Goal: Task Accomplishment & Management: Use online tool/utility

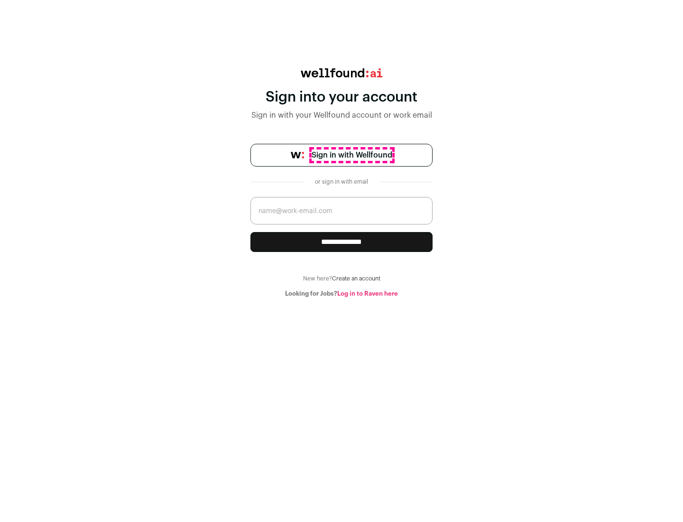
click at [352, 155] on span "Sign in with Wellfound" at bounding box center [352, 154] width 81 height 11
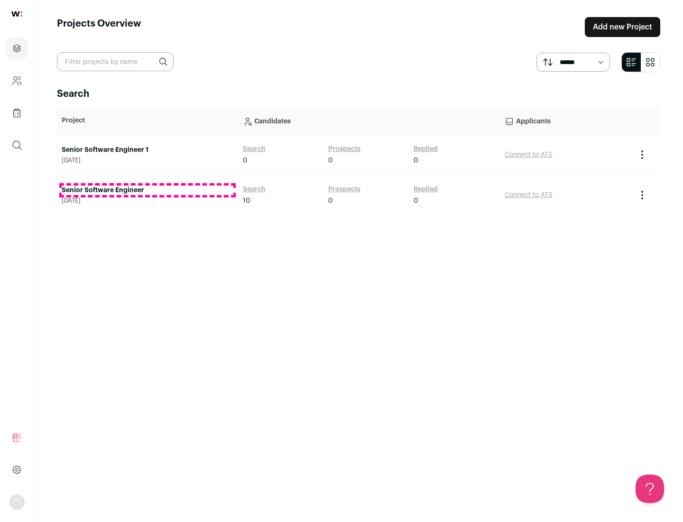
click at [147, 190] on link "Senior Software Engineer" at bounding box center [148, 189] width 172 height 9
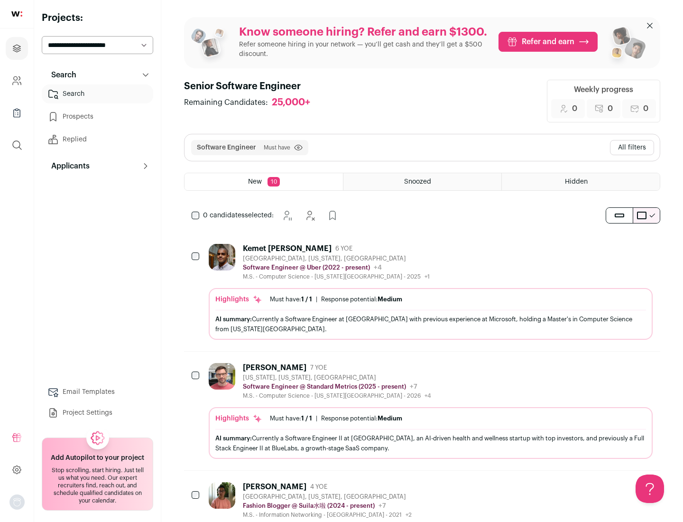
scroll to position [31, 0]
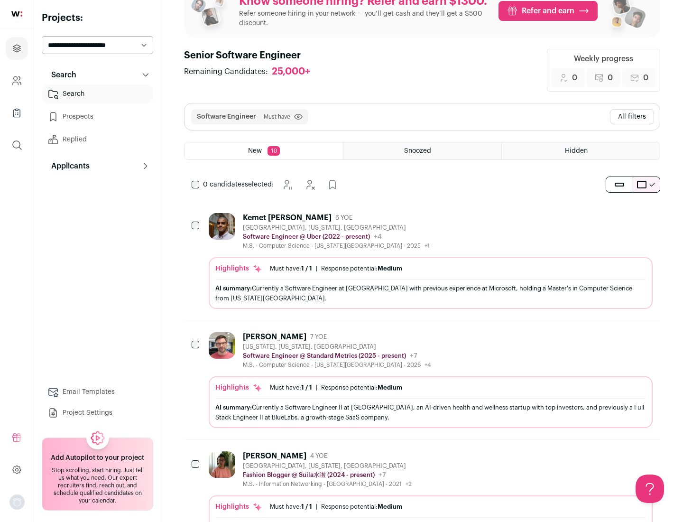
click at [422, 261] on div "Highlights Must have: 1 / 1 How many must haves have been fulfilled? | Response…" at bounding box center [431, 283] width 444 height 52
